Goal: Download file/media

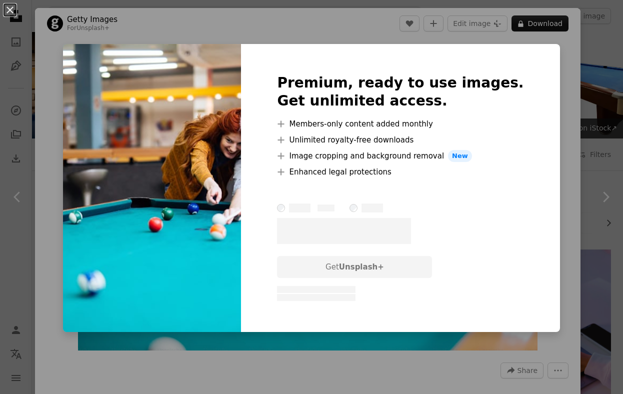
scroll to position [2137, 0]
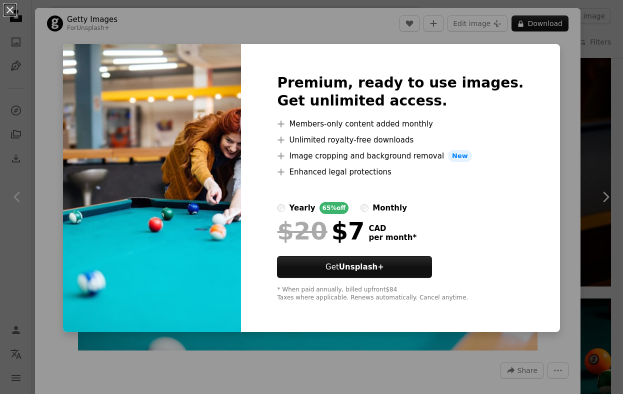
click at [221, 207] on img at bounding box center [152, 188] width 178 height 288
click at [572, 261] on div "An X shape Premium, ready to use images. Get unlimited access. A plus sign Memb…" at bounding box center [311, 197] width 623 height 394
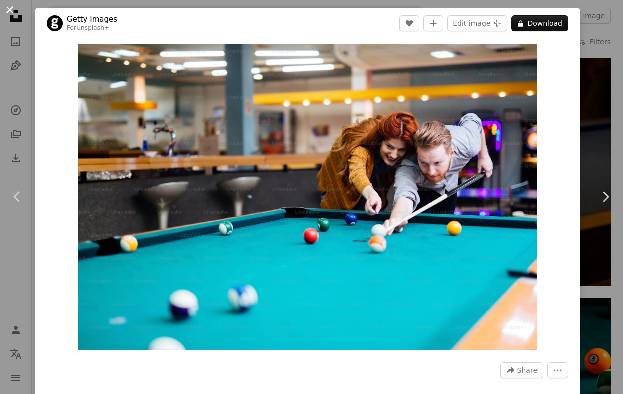
click at [9, 9] on button "An X shape" at bounding box center [10, 10] width 12 height 12
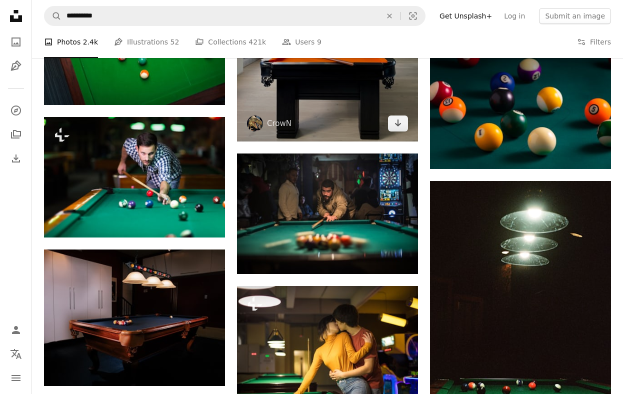
scroll to position [2391, 0]
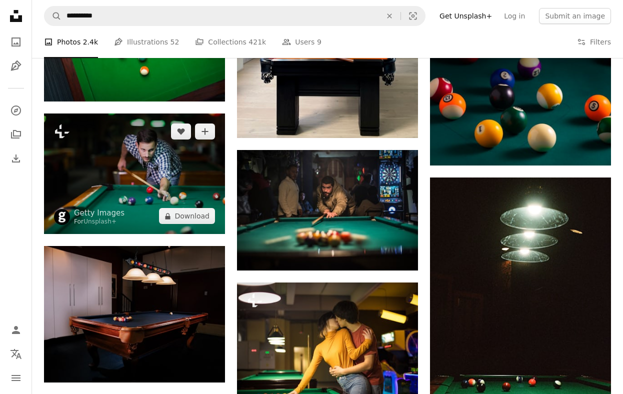
click at [115, 171] on img at bounding box center [134, 174] width 181 height 121
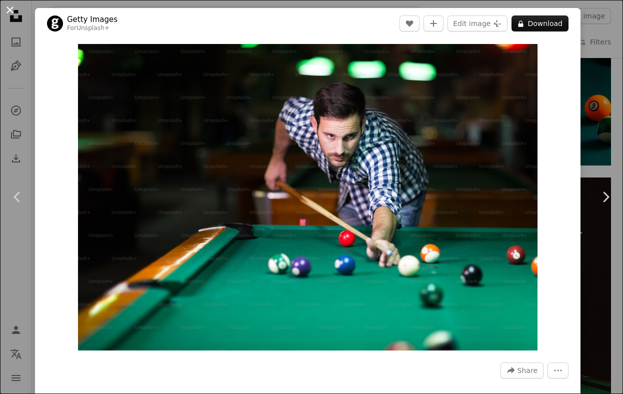
click at [8, 9] on button "An X shape" at bounding box center [10, 10] width 12 height 12
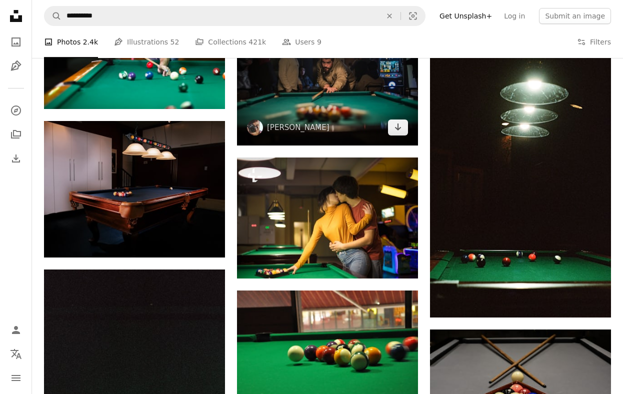
scroll to position [2419, 0]
